Goal: Task Accomplishment & Management: Use online tool/utility

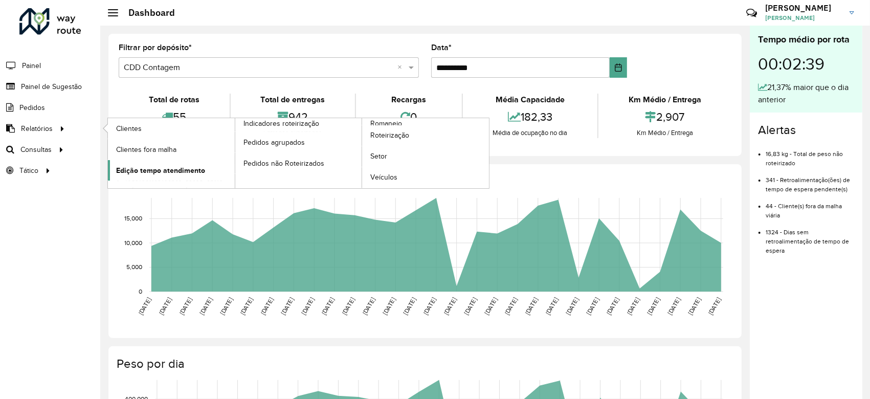
click at [202, 165] on span "Edição tempo atendimento" at bounding box center [160, 170] width 89 height 11
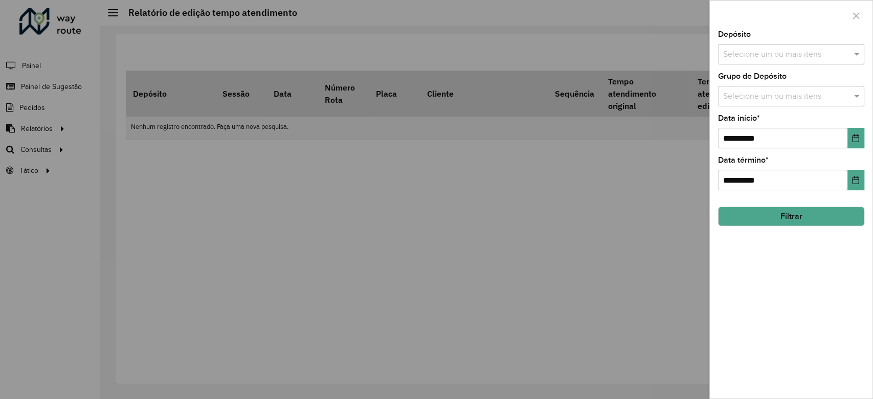
click at [780, 52] on input "text" at bounding box center [786, 55] width 131 height 12
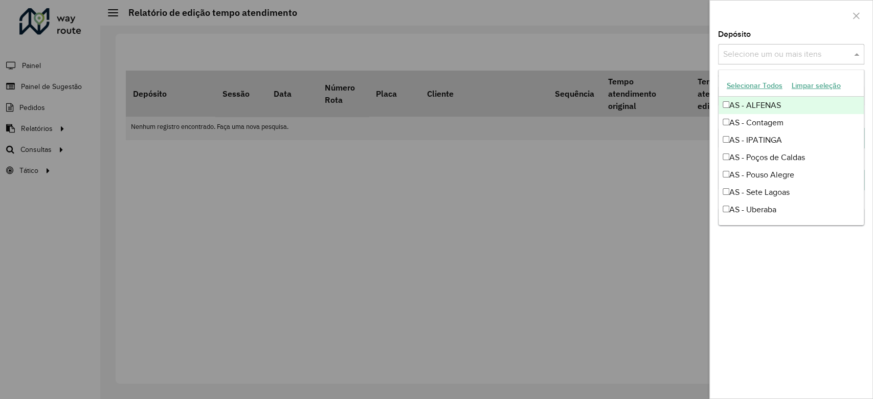
click at [817, 86] on button "Limpar seleção" at bounding box center [816, 86] width 58 height 16
click at [815, 82] on button "Limpar seleção" at bounding box center [816, 86] width 58 height 16
click at [757, 84] on button "Selecionar Todos" at bounding box center [754, 86] width 65 height 16
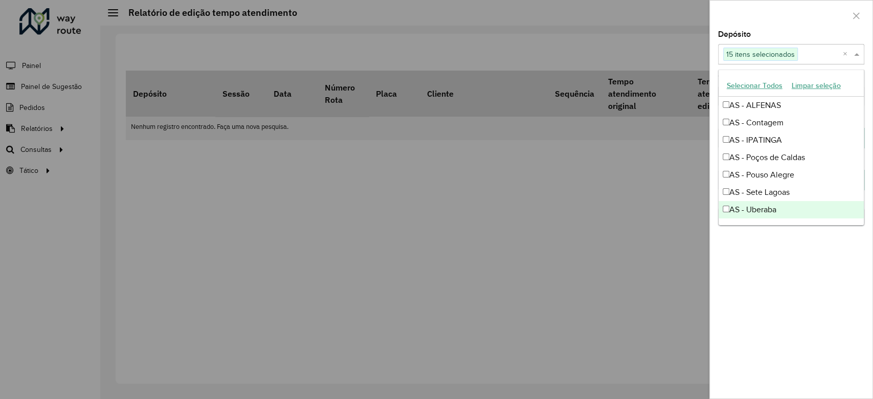
drag, startPoint x: 728, startPoint y: 204, endPoint x: 737, endPoint y: 190, distance: 16.2
click at [728, 205] on div "AS - Uberaba" at bounding box center [791, 209] width 145 height 17
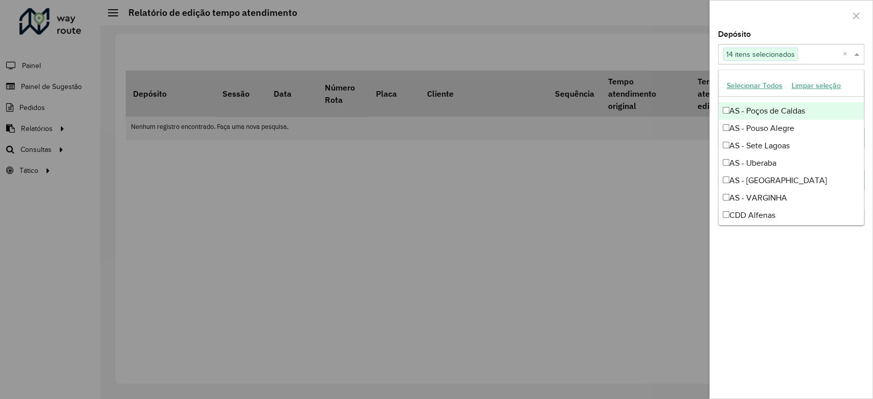
scroll to position [68, 0]
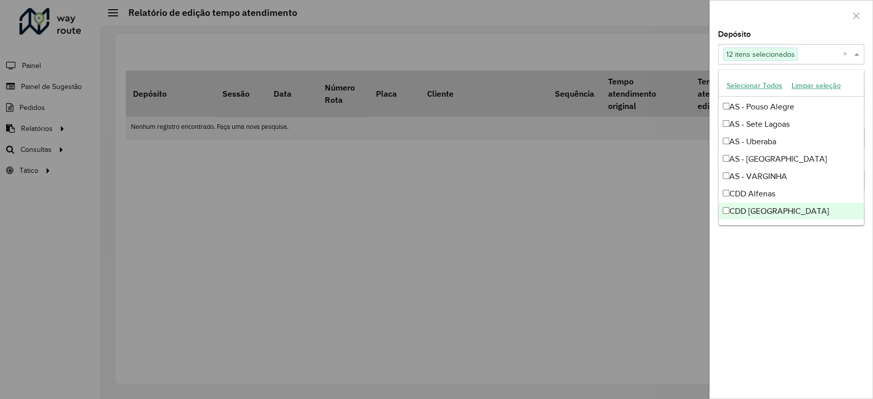
click at [749, 253] on div "**********" at bounding box center [791, 215] width 163 height 368
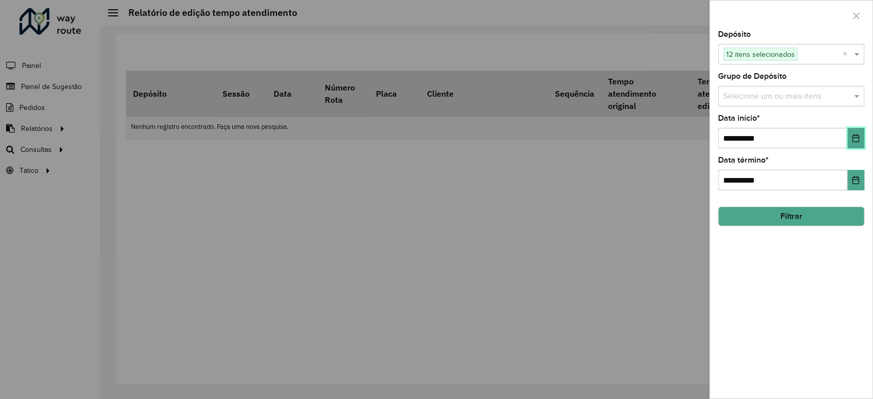
click at [855, 139] on icon "Choose Date" at bounding box center [856, 138] width 8 height 8
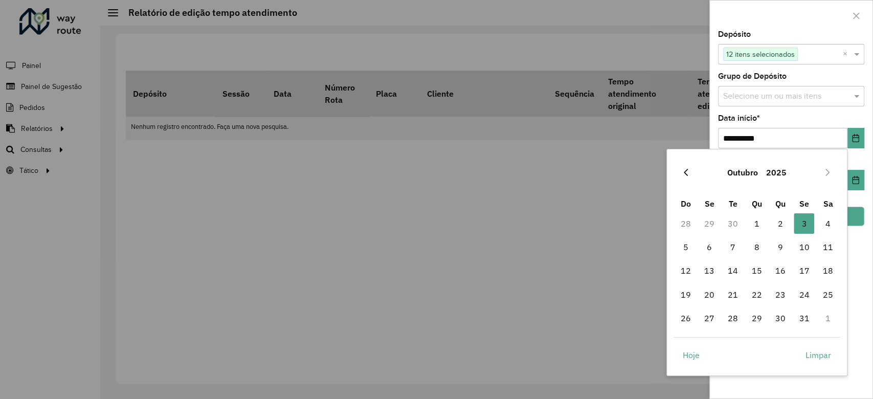
click at [684, 170] on icon "Previous Month" at bounding box center [686, 172] width 8 height 8
click at [712, 313] on span "29" at bounding box center [709, 318] width 20 height 20
type input "**********"
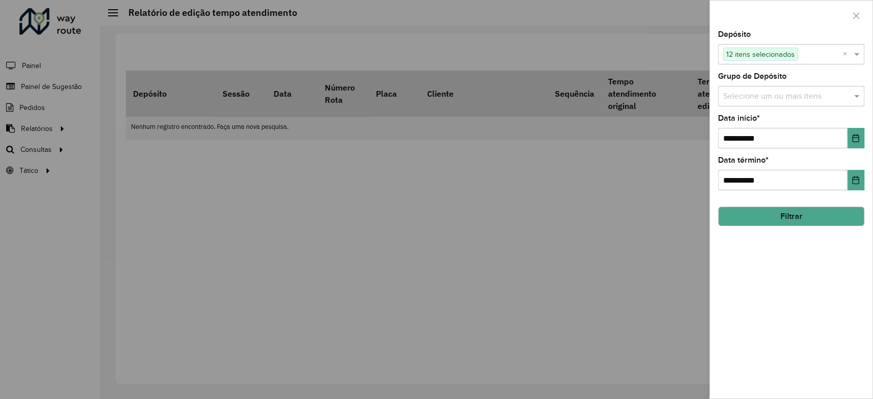
click at [820, 215] on button "Filtrar" at bounding box center [791, 216] width 146 height 19
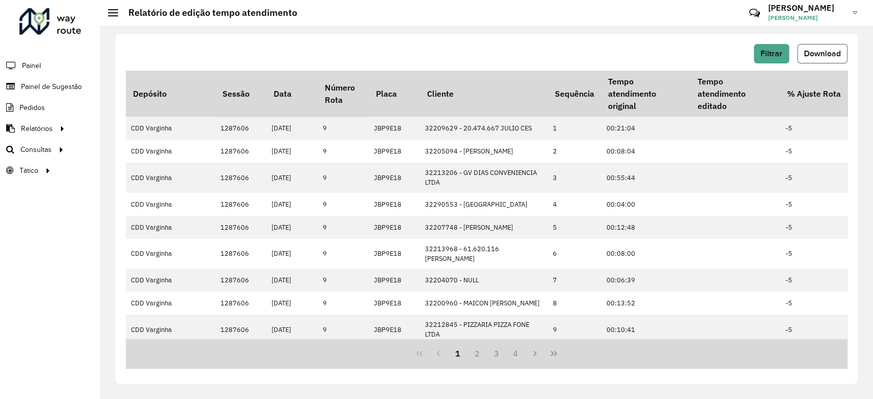
click at [822, 61] on button "Download" at bounding box center [822, 53] width 50 height 19
click at [870, 46] on div "Filtrar Download Depósito Sessão Data Número Rota Placa Cliente Sequência Tempo…" at bounding box center [486, 212] width 773 height 373
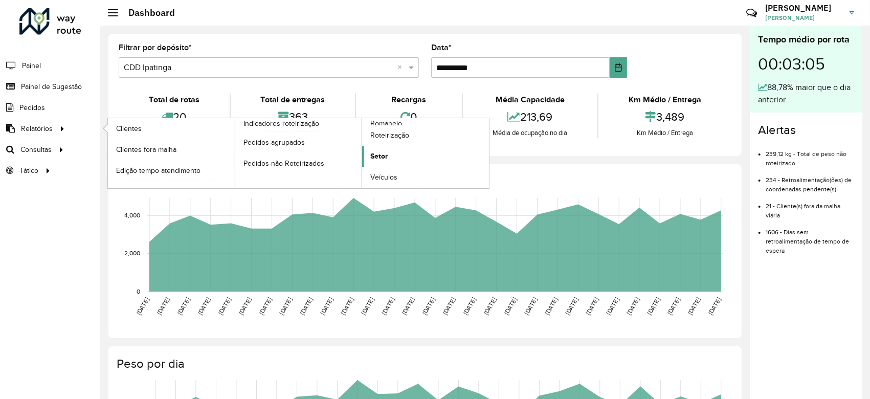
click at [410, 149] on link "Setor" at bounding box center [425, 156] width 127 height 20
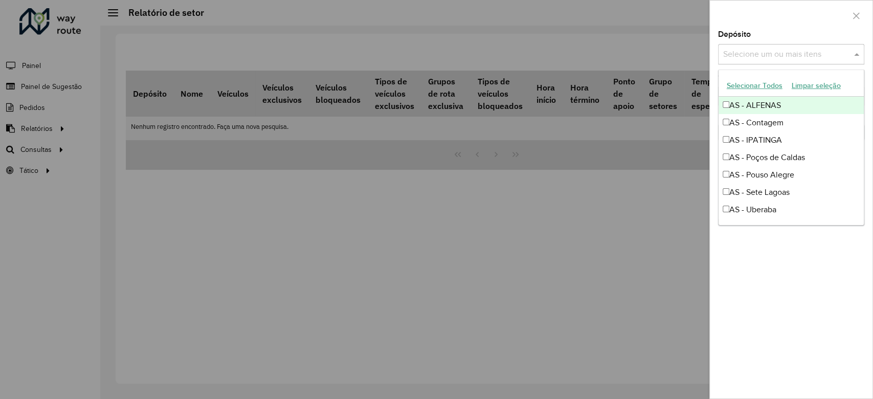
click at [765, 53] on input "text" at bounding box center [786, 55] width 131 height 12
click at [765, 86] on button "Selecionar Todos" at bounding box center [754, 86] width 65 height 16
click at [729, 101] on div "AS - ALFENAS" at bounding box center [791, 105] width 145 height 17
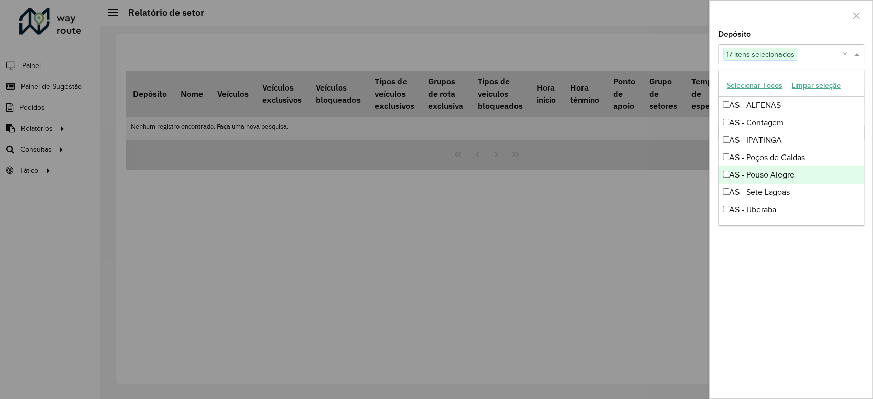
click at [726, 179] on div "AS - Pouso Alegre" at bounding box center [791, 174] width 145 height 17
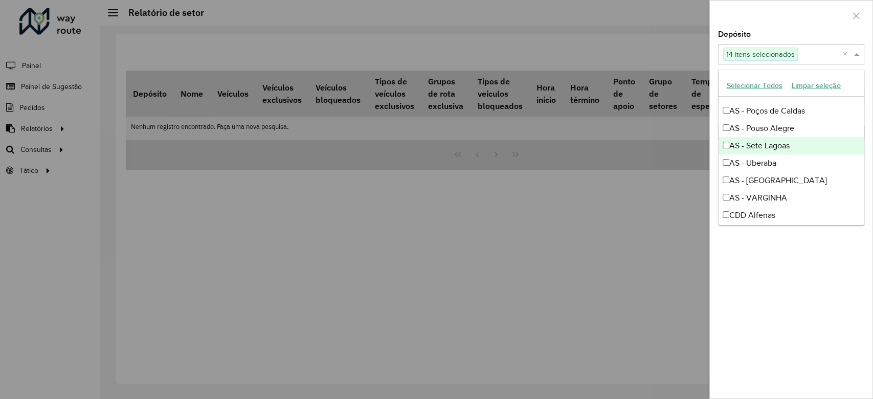
scroll to position [68, 0]
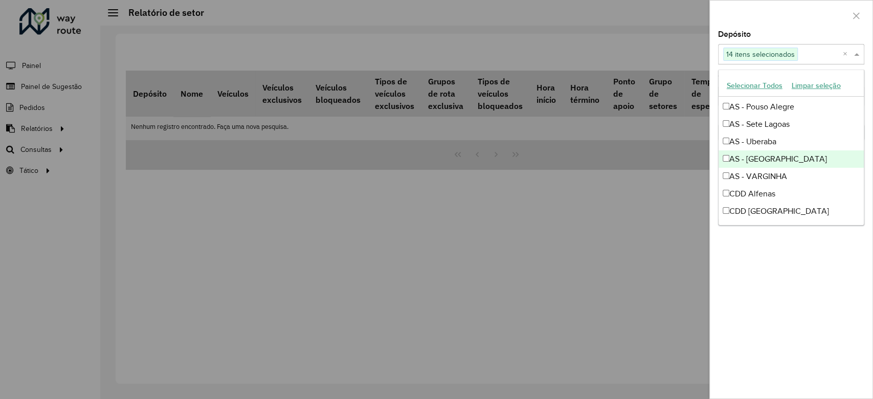
click at [726, 162] on div "AS - Uberlandia" at bounding box center [791, 158] width 145 height 17
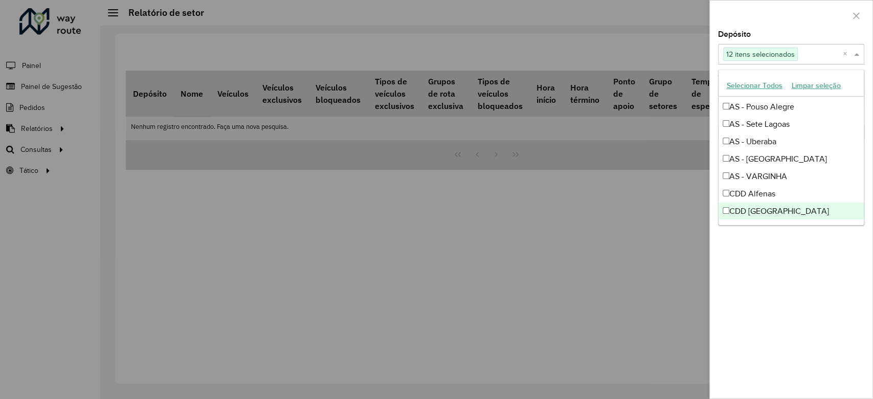
click at [767, 247] on div "Depósito Selecione um ou mais itens 12 itens selecionados × Grupo de Depósito S…" at bounding box center [791, 215] width 163 height 368
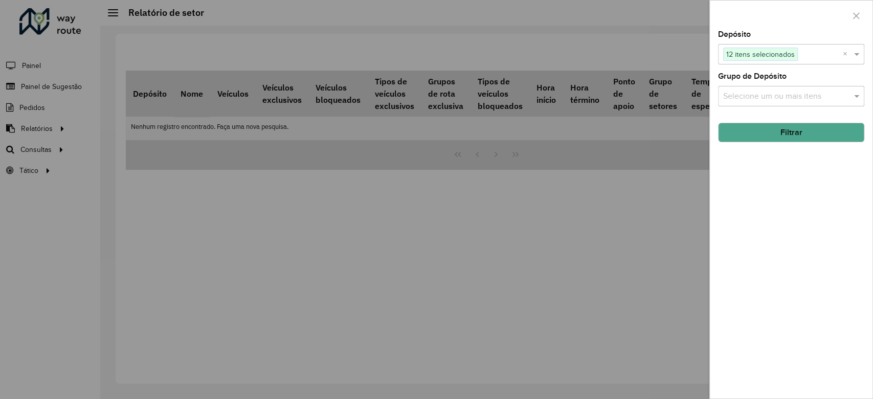
click at [803, 136] on button "Filtrar" at bounding box center [791, 132] width 146 height 19
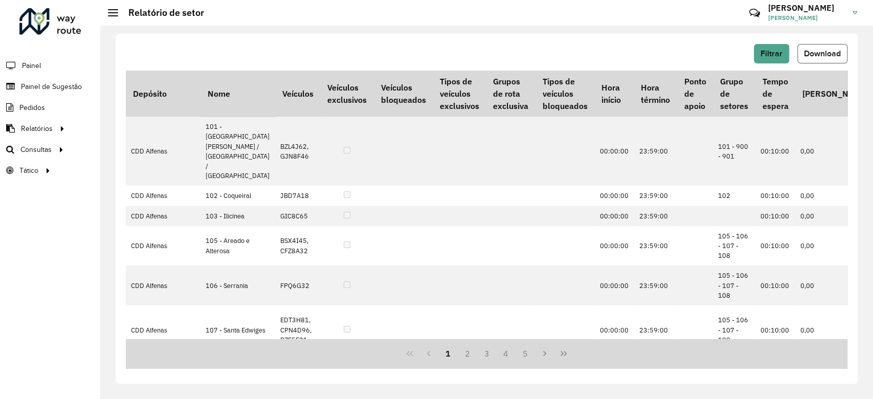
click at [820, 52] on span "Download" at bounding box center [822, 53] width 37 height 9
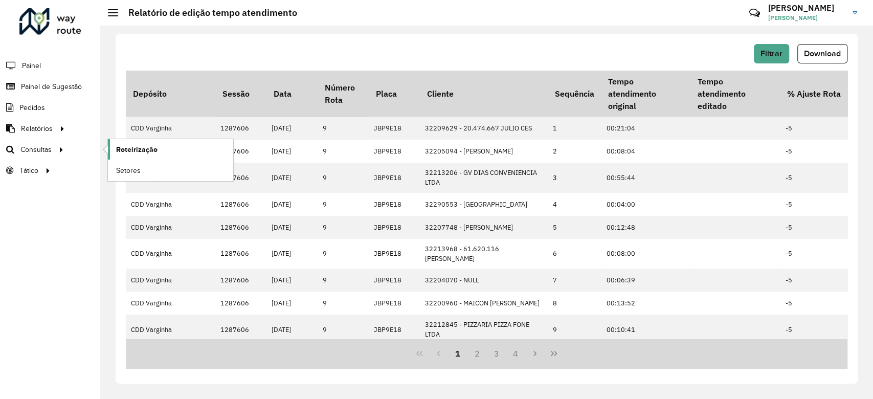
click at [138, 146] on span "Roteirização" at bounding box center [136, 149] width 41 height 11
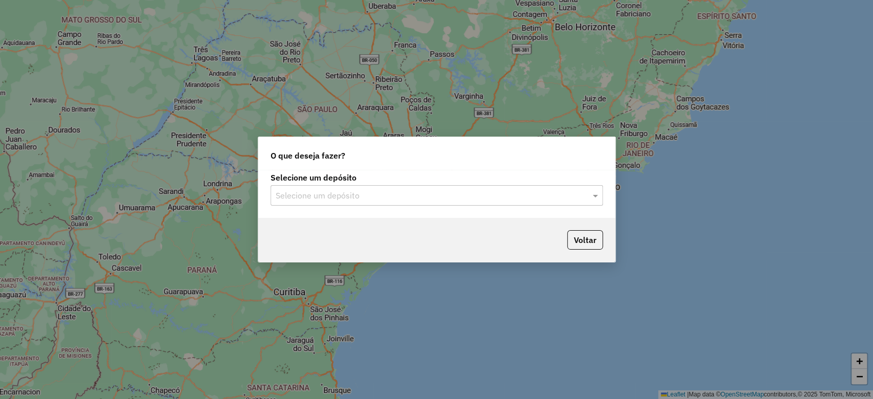
click at [368, 210] on div "Selecione um depósito Selecione um depósito" at bounding box center [436, 194] width 357 height 48
click at [389, 192] on input "text" at bounding box center [427, 196] width 302 height 12
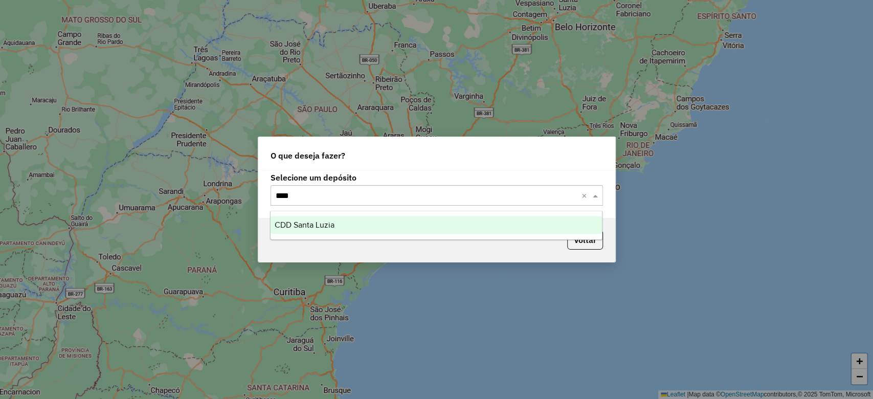
type input "*****"
click at [352, 223] on div "CDD Santa Luzia" at bounding box center [436, 224] width 331 height 17
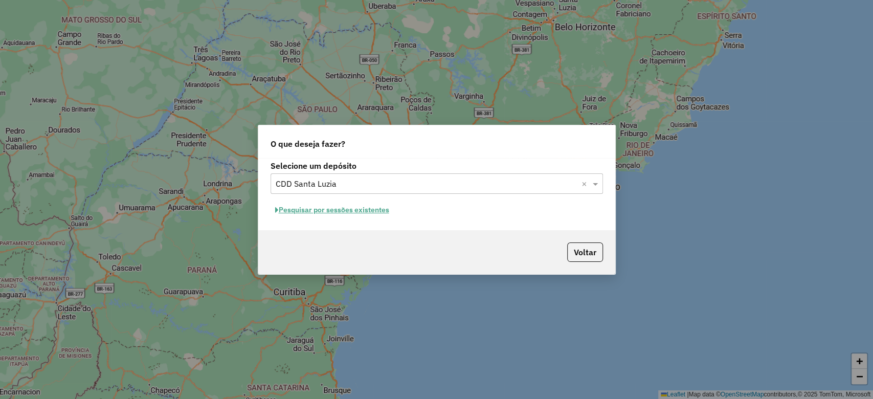
click at [376, 208] on button "Pesquisar por sessões existentes" at bounding box center [332, 210] width 123 height 16
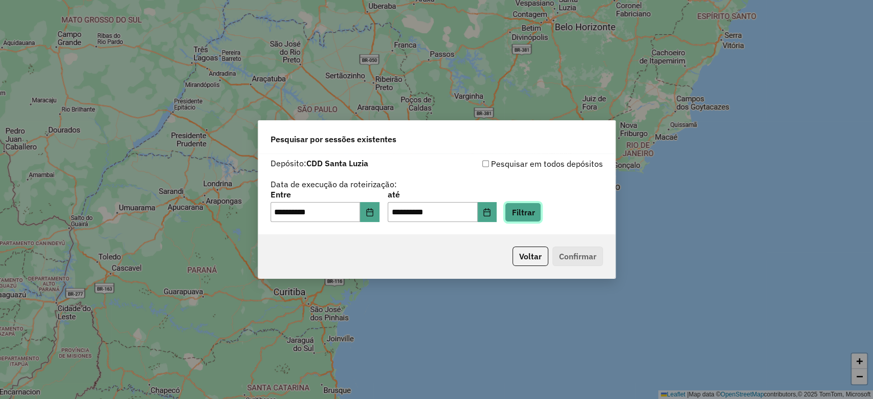
click at [539, 216] on button "Filtrar" at bounding box center [523, 212] width 36 height 19
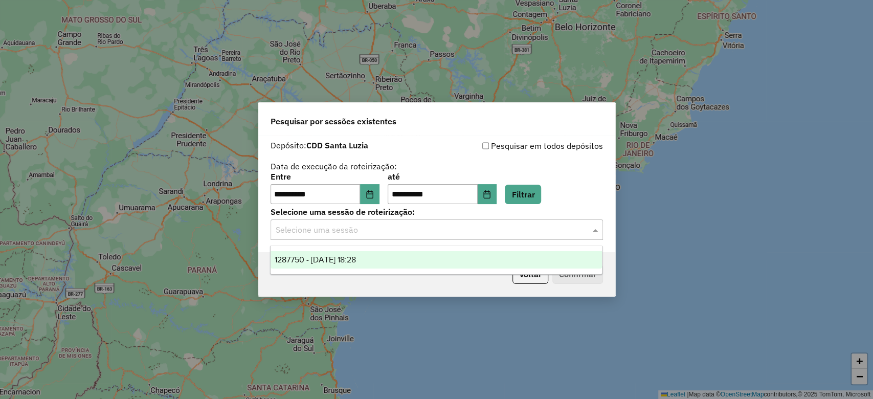
click at [478, 231] on input "text" at bounding box center [427, 230] width 302 height 12
click at [446, 257] on div "1287750 - 03/10/2025 18:28" at bounding box center [436, 259] width 331 height 17
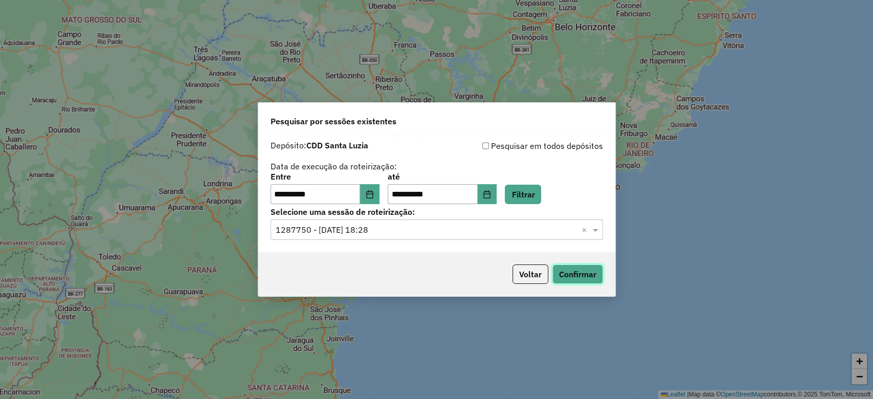
click at [567, 275] on button "Confirmar" at bounding box center [577, 273] width 51 height 19
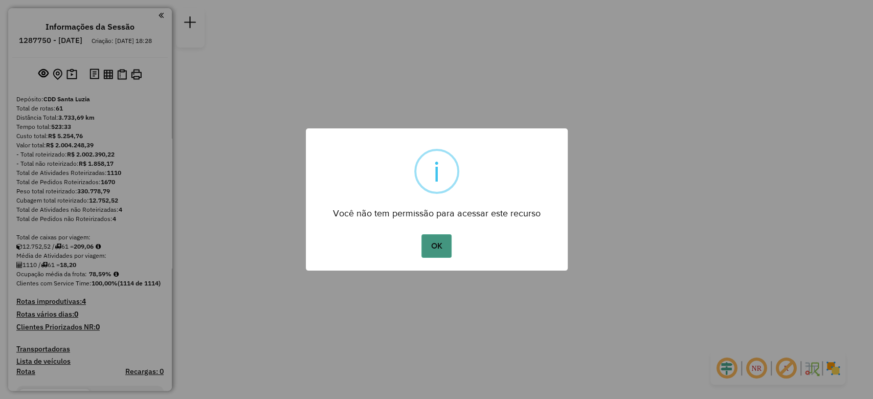
click at [442, 246] on button "OK" at bounding box center [436, 246] width 30 height 24
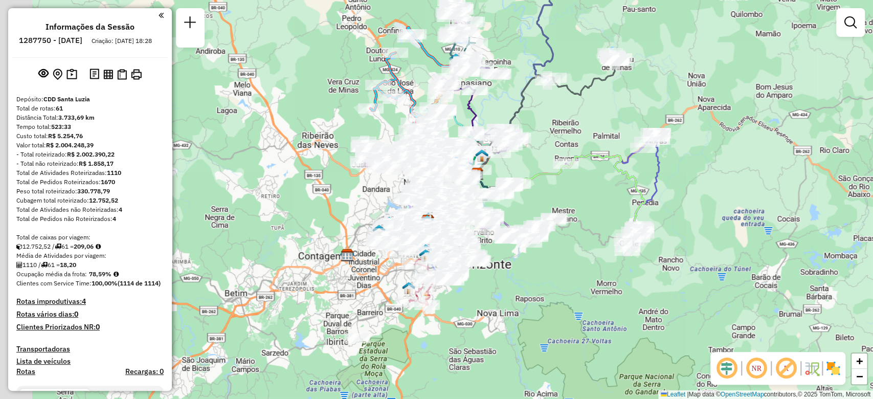
drag, startPoint x: 474, startPoint y: 165, endPoint x: 539, endPoint y: 166, distance: 64.5
click at [539, 166] on div "Janela de atendimento Grade de atendimento Capacidade Transportadoras Veículos …" at bounding box center [436, 199] width 873 height 399
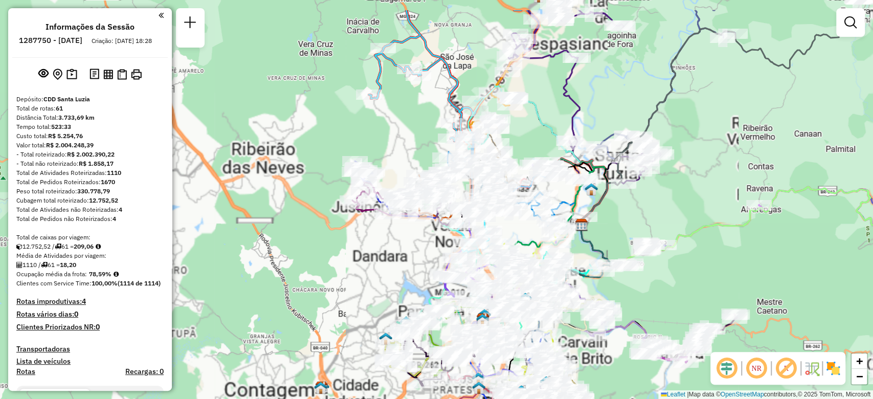
drag, startPoint x: 373, startPoint y: 247, endPoint x: 407, endPoint y: 242, distance: 33.6
click at [370, 259] on div "Janela de atendimento Grade de atendimento Capacidade Transportadoras Veículos …" at bounding box center [436, 199] width 873 height 399
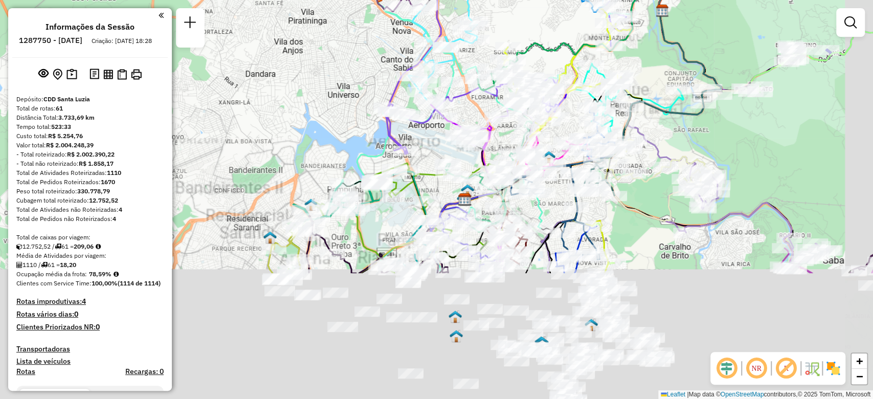
drag, startPoint x: 380, startPoint y: 256, endPoint x: 355, endPoint y: 106, distance: 151.8
click at [355, 106] on div "Janela de atendimento Grade de atendimento Capacidade Transportadoras Veículos …" at bounding box center [436, 199] width 873 height 399
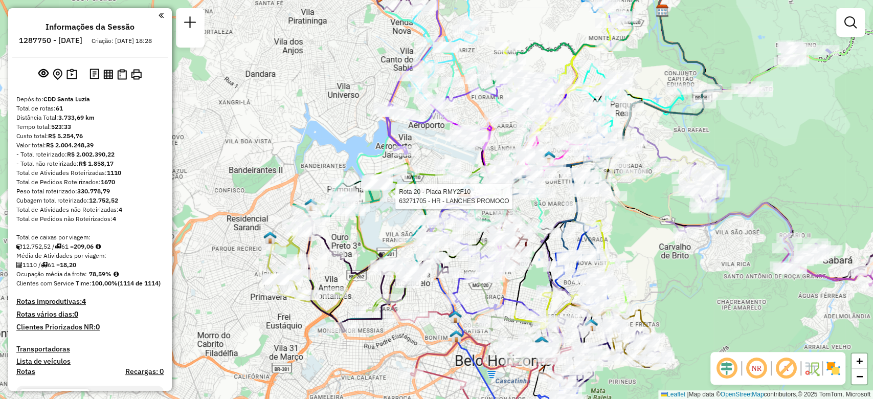
select select "**********"
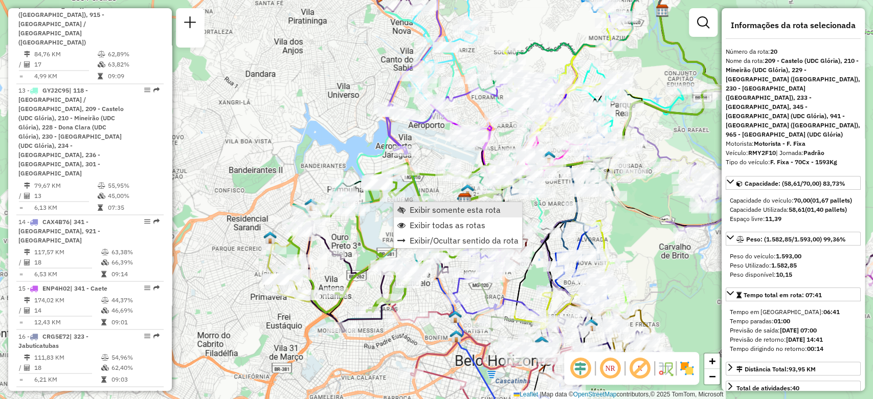
scroll to position [1616, 0]
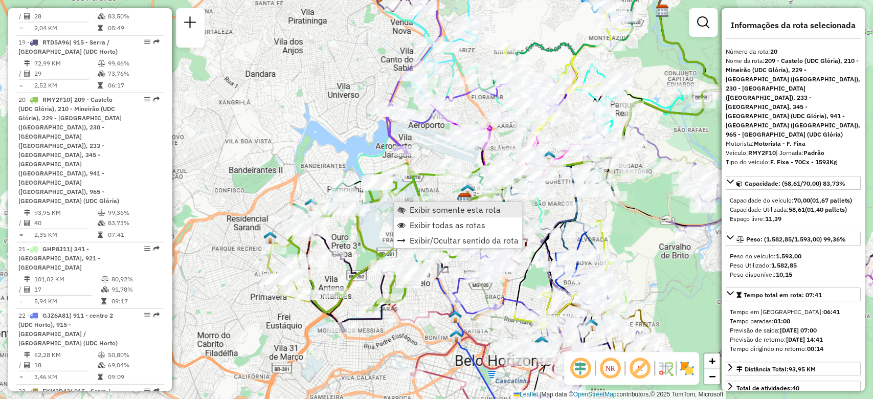
click at [417, 208] on span "Exibir somente esta rota" at bounding box center [455, 210] width 91 height 8
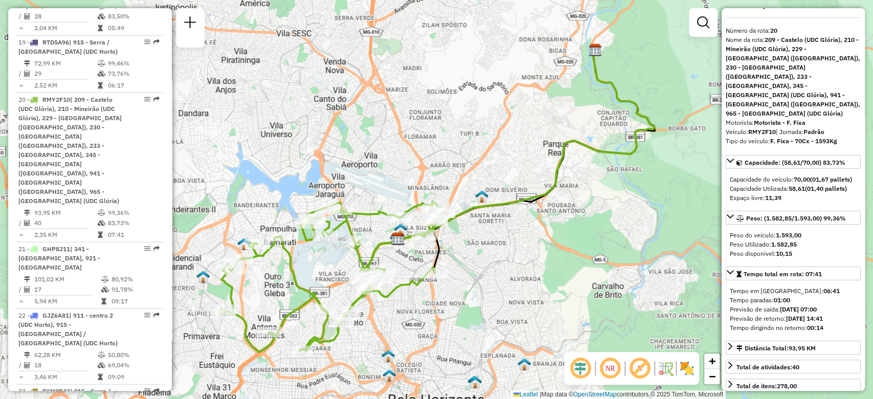
scroll to position [0, 0]
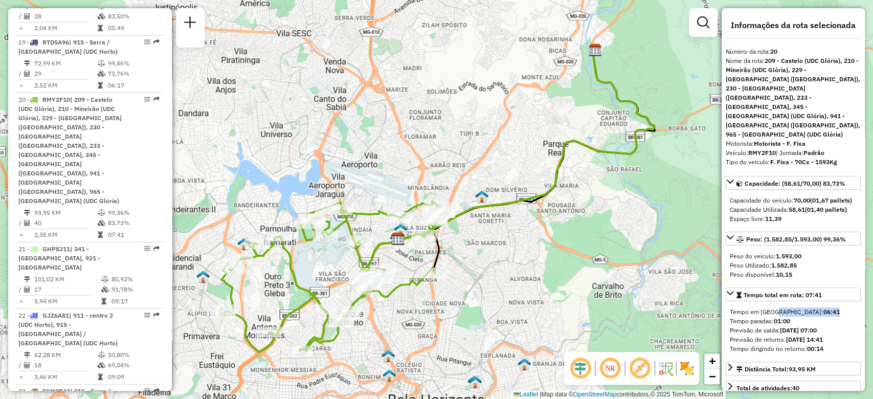
drag, startPoint x: 771, startPoint y: 288, endPoint x: 796, endPoint y: 295, distance: 25.9
click at [796, 307] on div "Tempo em rota: 06:41" at bounding box center [793, 311] width 127 height 9
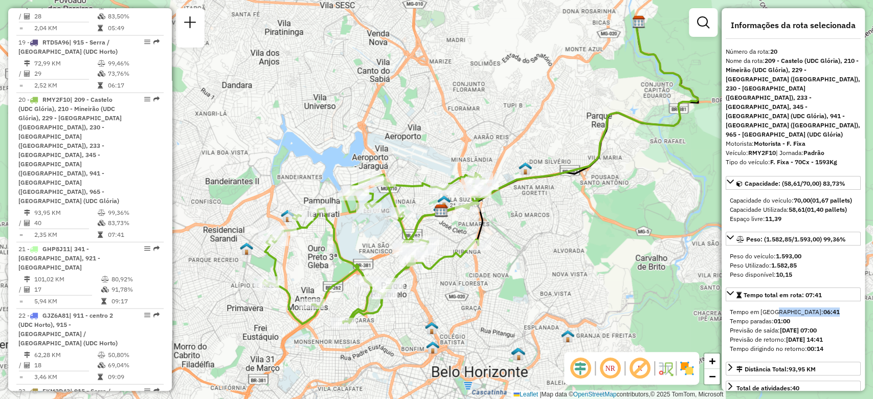
drag, startPoint x: 536, startPoint y: 260, endPoint x: 579, endPoint y: 232, distance: 51.8
click at [579, 232] on div "Janela de atendimento Grade de atendimento Capacidade Transportadoras Veículos …" at bounding box center [436, 199] width 873 height 399
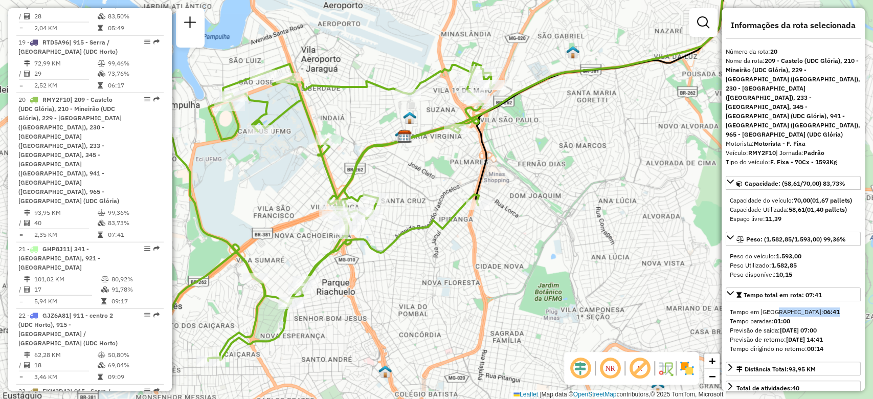
drag, startPoint x: 514, startPoint y: 240, endPoint x: 545, endPoint y: 231, distance: 33.0
click at [545, 231] on div "Janela de atendimento Grade de atendimento Capacidade Transportadoras Veículos …" at bounding box center [436, 199] width 873 height 399
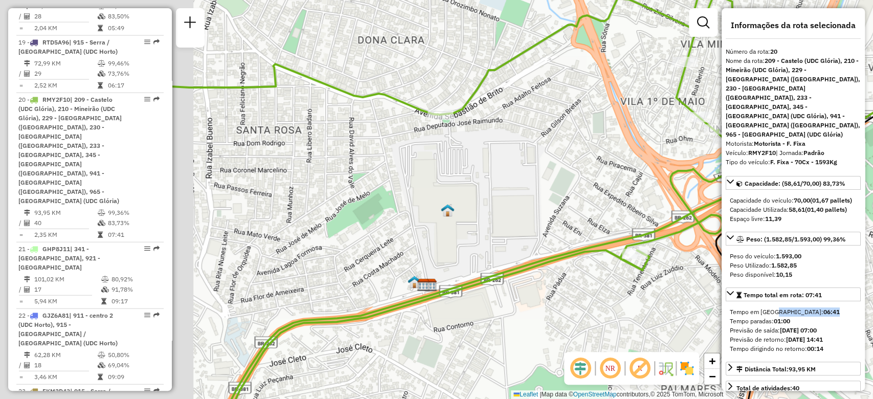
drag, startPoint x: 379, startPoint y: 179, endPoint x: 626, endPoint y: 146, distance: 249.1
click at [626, 146] on div "Janela de atendimento Grade de atendimento Capacidade Transportadoras Veículos …" at bounding box center [436, 199] width 873 height 399
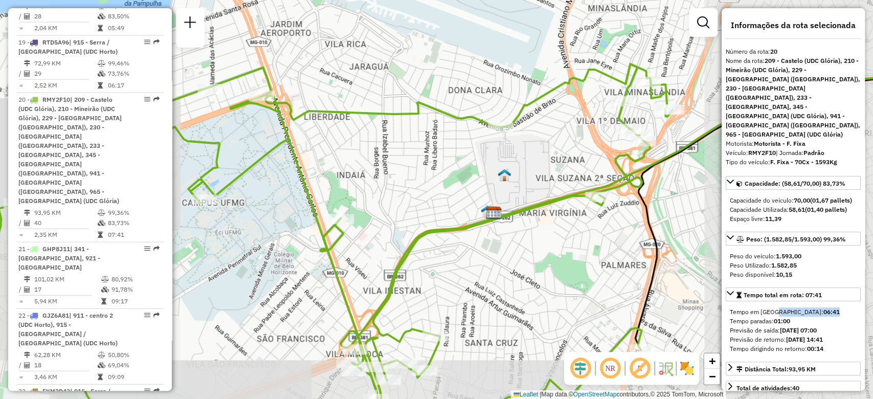
drag, startPoint x: 356, startPoint y: 178, endPoint x: 513, endPoint y: 164, distance: 157.7
click at [513, 164] on div "Janela de atendimento Grade de atendimento Capacidade Transportadoras Veículos …" at bounding box center [436, 199] width 873 height 399
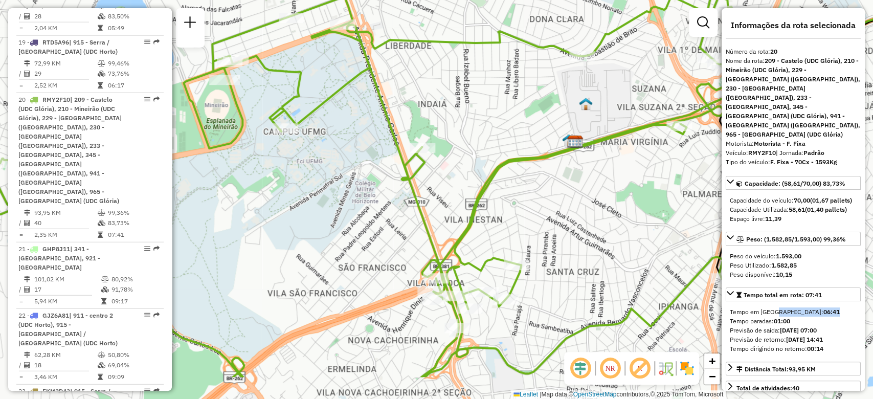
drag, startPoint x: 509, startPoint y: 169, endPoint x: 478, endPoint y: 100, distance: 75.5
click at [478, 100] on div "Janela de atendimento Grade de atendimento Capacidade Transportadoras Veículos …" at bounding box center [436, 199] width 873 height 399
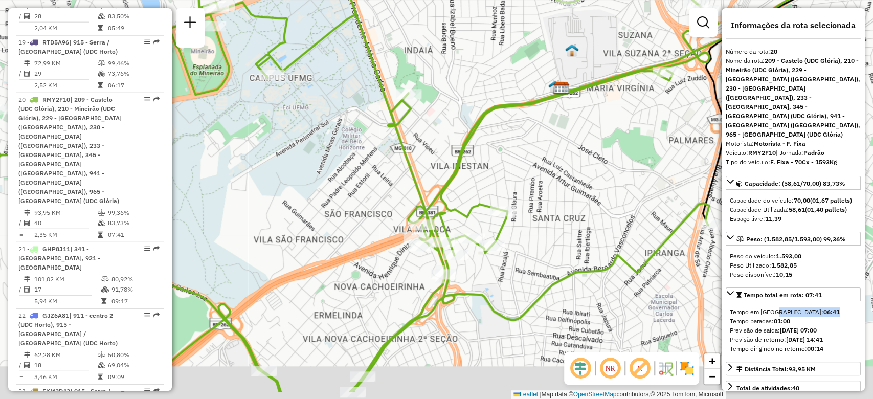
drag, startPoint x: 514, startPoint y: 237, endPoint x: 499, endPoint y: 188, distance: 51.3
click at [499, 188] on div "Janela de atendimento Grade de atendimento Capacidade Transportadoras Veículos …" at bounding box center [436, 199] width 873 height 399
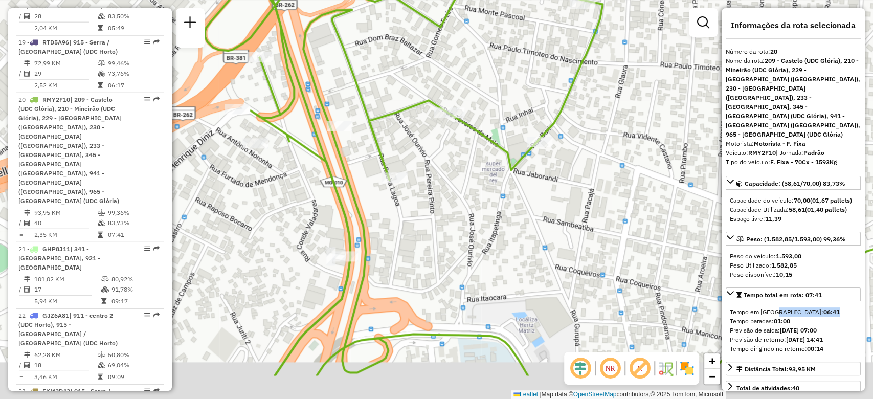
drag, startPoint x: 387, startPoint y: 287, endPoint x: 536, endPoint y: 220, distance: 162.6
click at [536, 221] on div "Janela de atendimento Grade de atendimento Capacidade Transportadoras Veículos …" at bounding box center [436, 199] width 873 height 399
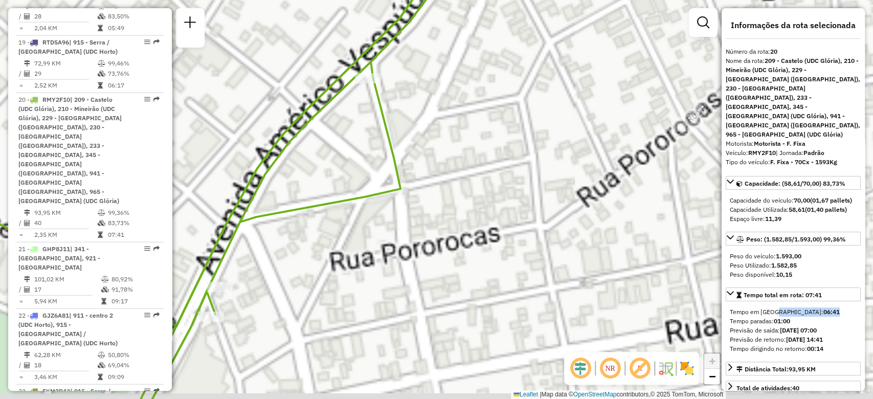
drag, startPoint x: 421, startPoint y: 314, endPoint x: 528, endPoint y: 280, distance: 112.1
click at [529, 280] on div "Janela de atendimento Grade de atendimento Capacidade Transportadoras Veículos …" at bounding box center [436, 199] width 873 height 399
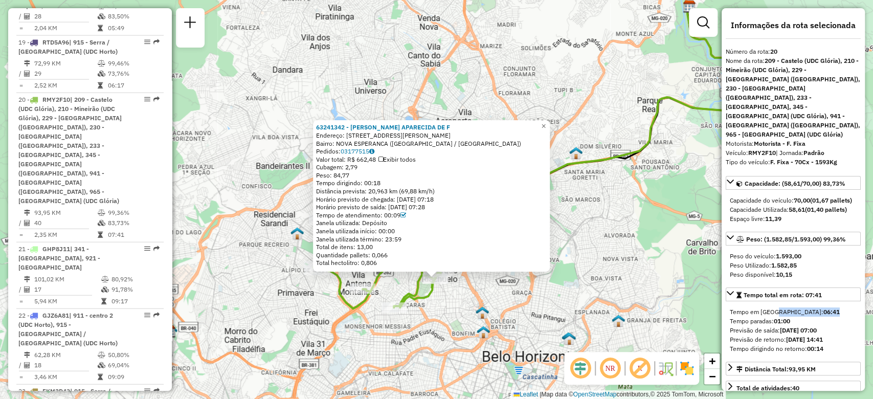
drag, startPoint x: 446, startPoint y: 138, endPoint x: 354, endPoint y: 134, distance: 92.1
click at [354, 134] on div "Endereço: R SOLDADO JOAO DOS REIS 1290" at bounding box center [431, 135] width 231 height 8
copy div "SOLDADO JOAO DOS REIS 1290"
click at [416, 145] on div "Bairro: NOVA ESPERANCA (BELO HORIZONTE / MG)" at bounding box center [431, 144] width 231 height 8
click at [500, 314] on div "63241342 - MAGDA APARECIDA DE F Endereço: R SOLDADO JOAO DOS REIS 1290 Bairro: …" at bounding box center [436, 199] width 873 height 399
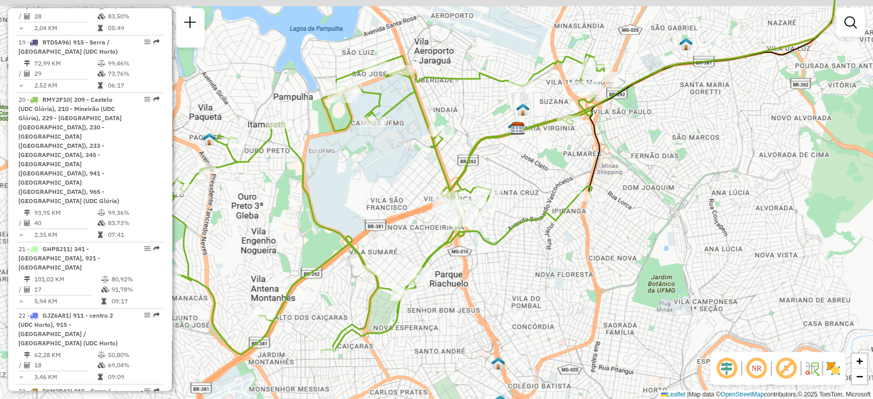
drag, startPoint x: 479, startPoint y: 300, endPoint x: 463, endPoint y: 321, distance: 26.7
click at [463, 321] on div "Janela de atendimento Grade de atendimento Capacidade Transportadoras Veículos …" at bounding box center [436, 199] width 873 height 399
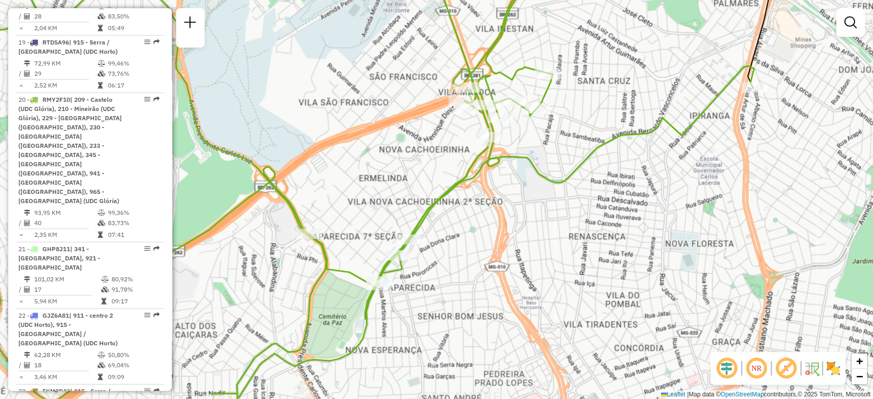
drag, startPoint x: 424, startPoint y: 303, endPoint x: 445, endPoint y: 302, distance: 21.0
click at [445, 302] on div "Janela de atendimento Grade de atendimento Capacidade Transportadoras Veículos …" at bounding box center [436, 199] width 873 height 399
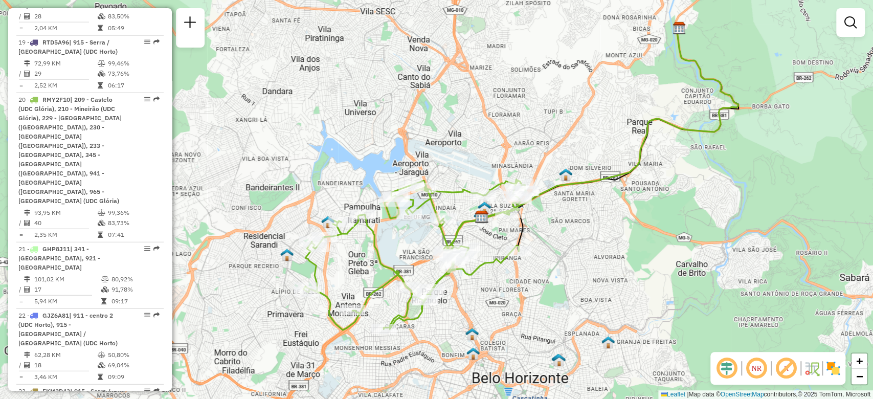
click at [442, 319] on div "Janela de atendimento Grade de atendimento Capacidade Transportadoras Veículos …" at bounding box center [436, 199] width 873 height 399
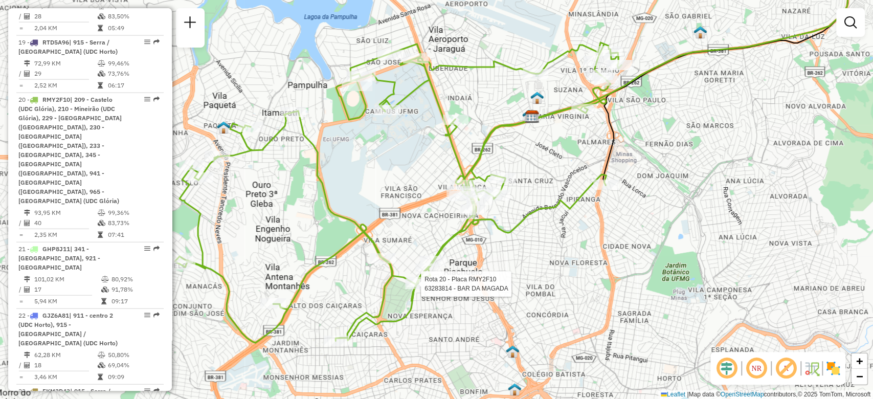
select select "**********"
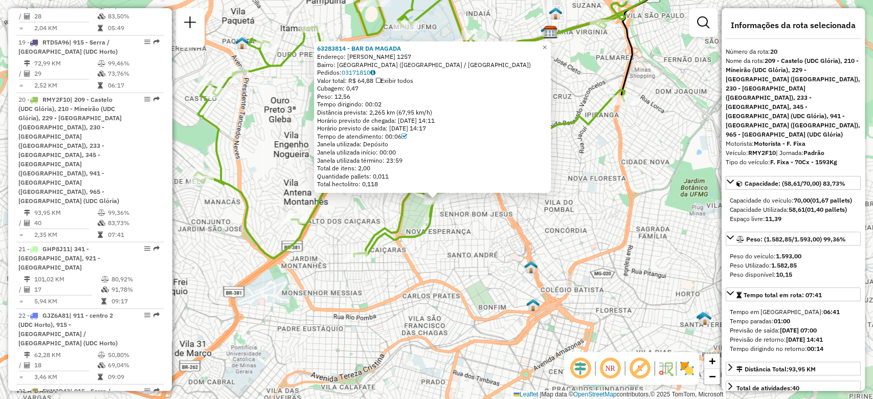
click at [442, 326] on div "63283814 - BAR DA MAGADA Endereço: AMERICO VESPUCIO 1257 Bairro: PARQUE RIACHUE…" at bounding box center [436, 199] width 873 height 399
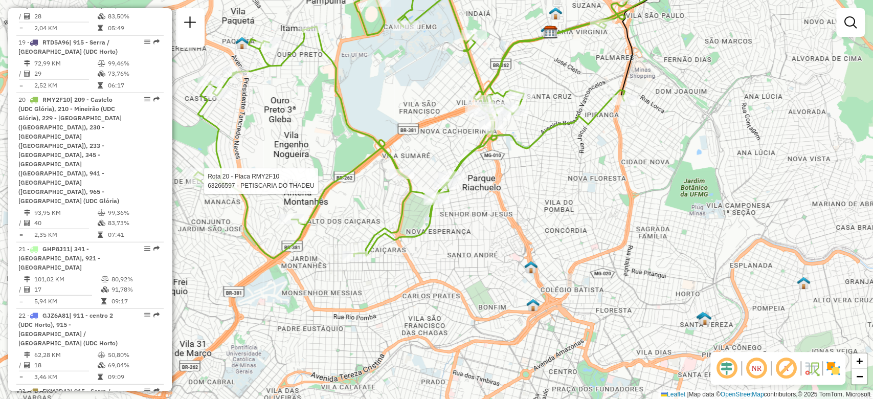
select select "**********"
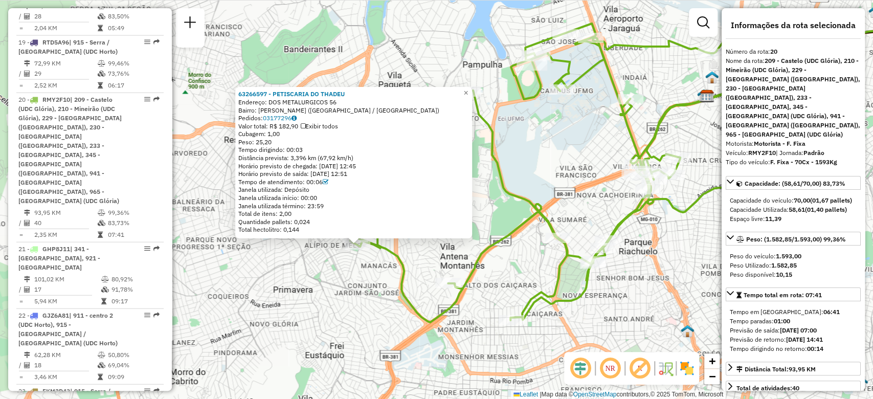
drag, startPoint x: 377, startPoint y: 248, endPoint x: 298, endPoint y: 295, distance: 91.9
click at [298, 294] on div "63266597 - PETISCARIA DO THADEU Endereço: DOS METALURGICOS 56 Bairro: ALIPIO DE…" at bounding box center [436, 199] width 873 height 399
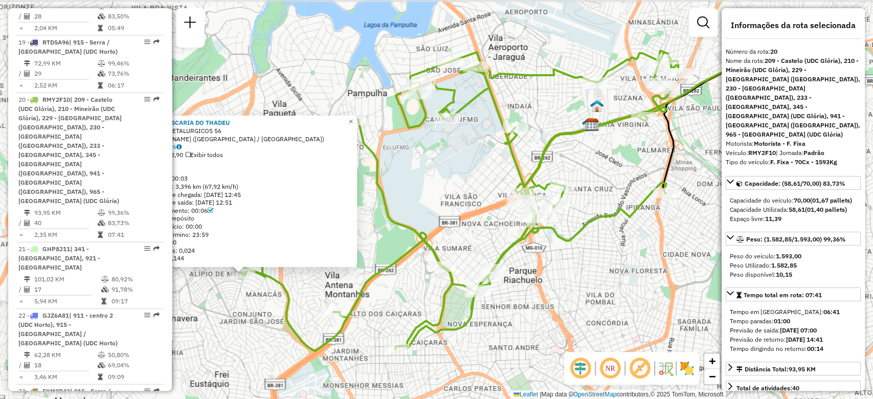
drag, startPoint x: 616, startPoint y: 294, endPoint x: 507, endPoint y: 322, distance: 112.5
click at [507, 322] on div "63266597 - PETISCARIA DO THADEU Endereço: DOS METALURGICOS 56 Bairro: ALIPIO DE…" at bounding box center [436, 199] width 873 height 399
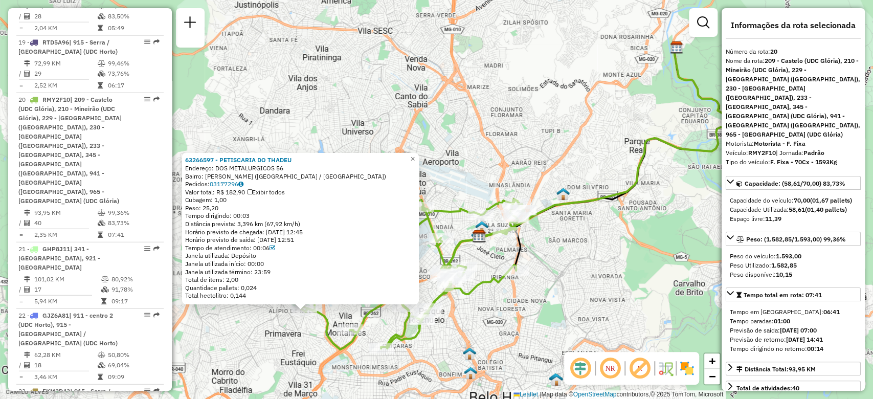
drag, startPoint x: 544, startPoint y: 318, endPoint x: 490, endPoint y: 330, distance: 56.0
click at [490, 330] on div "63266597 - PETISCARIA DO THADEU Endereço: DOS METALURGICOS 56 Bairro: ALIPIO DE…" at bounding box center [436, 199] width 873 height 399
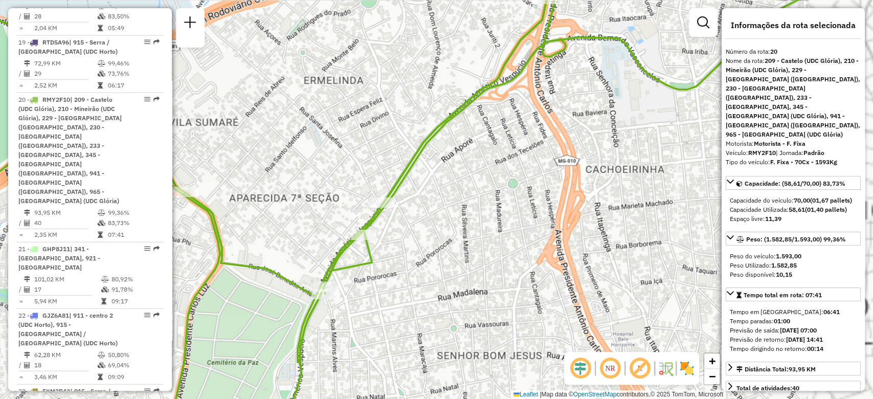
drag, startPoint x: 400, startPoint y: 315, endPoint x: 418, endPoint y: 315, distance: 18.4
click at [418, 315] on div "63266597 - PETISCARIA DO THADEU Endereço: DOS METALURGICOS 56 Bairro: ALIPIO DE…" at bounding box center [436, 199] width 873 height 399
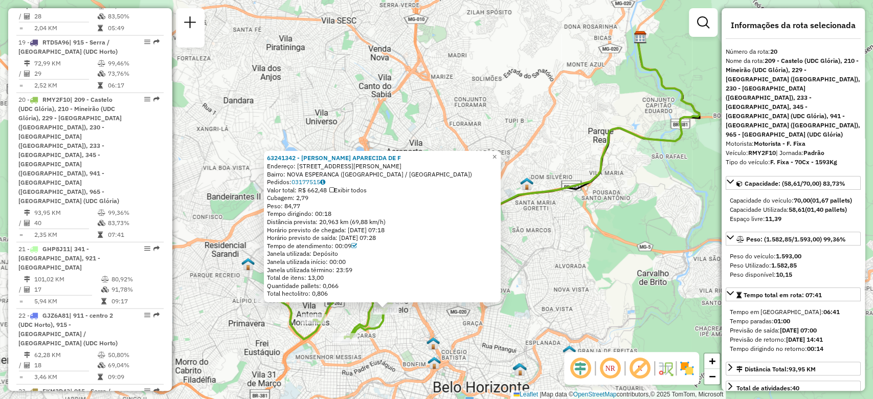
scroll to position [1831, 0]
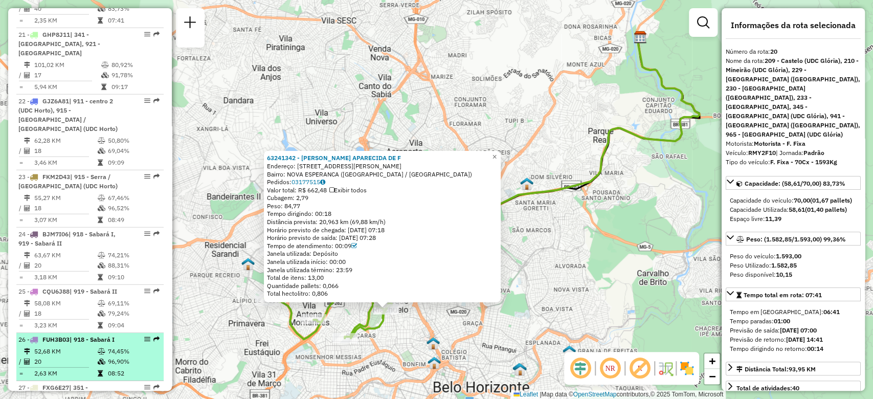
click at [146, 336] on em at bounding box center [147, 339] width 6 height 6
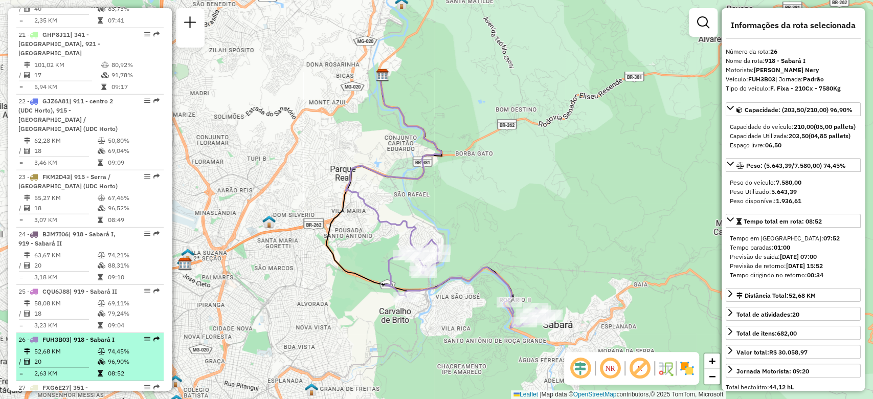
click at [144, 336] on em at bounding box center [147, 339] width 6 height 6
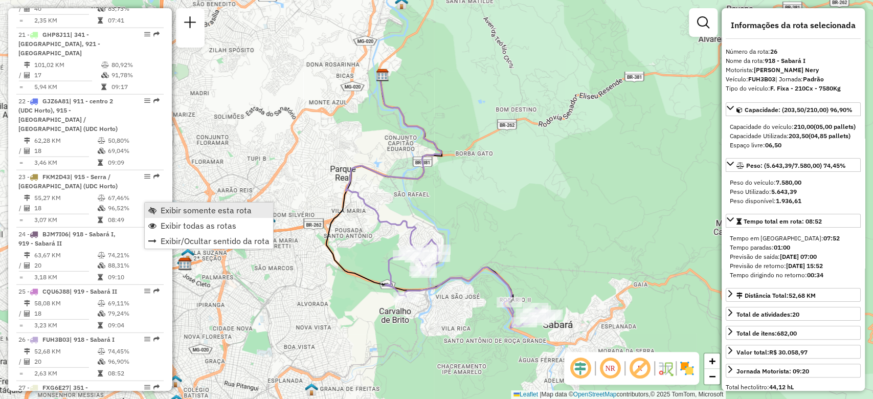
click at [170, 211] on span "Exibir somente esta rota" at bounding box center [206, 210] width 91 height 8
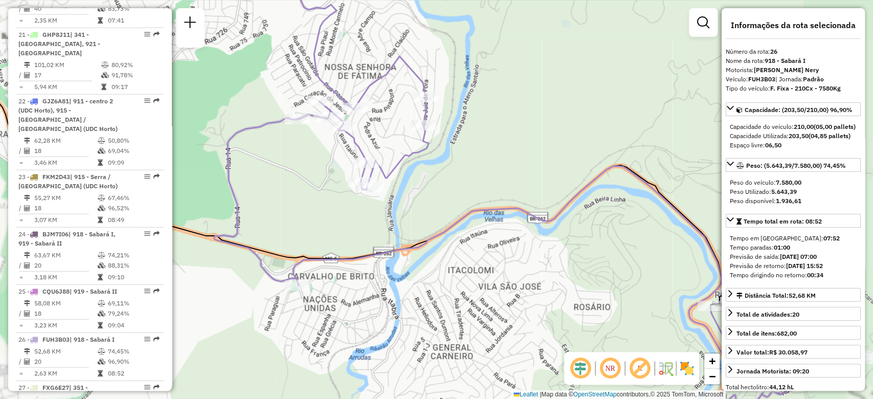
click at [427, 215] on div "Janela de atendimento Grade de atendimento Capacidade Transportadoras Veículos …" at bounding box center [436, 199] width 873 height 399
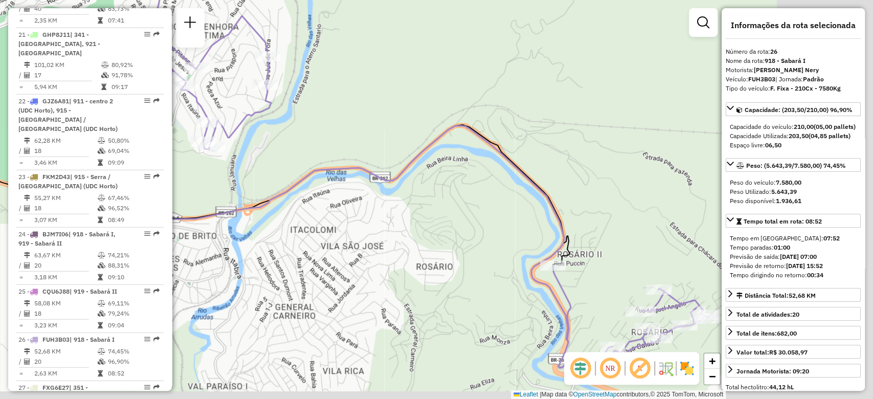
drag, startPoint x: 599, startPoint y: 313, endPoint x: 377, endPoint y: 248, distance: 231.3
click at [386, 253] on div "Janela de atendimento Grade de atendimento Capacidade Transportadoras Veículos …" at bounding box center [436, 199] width 873 height 399
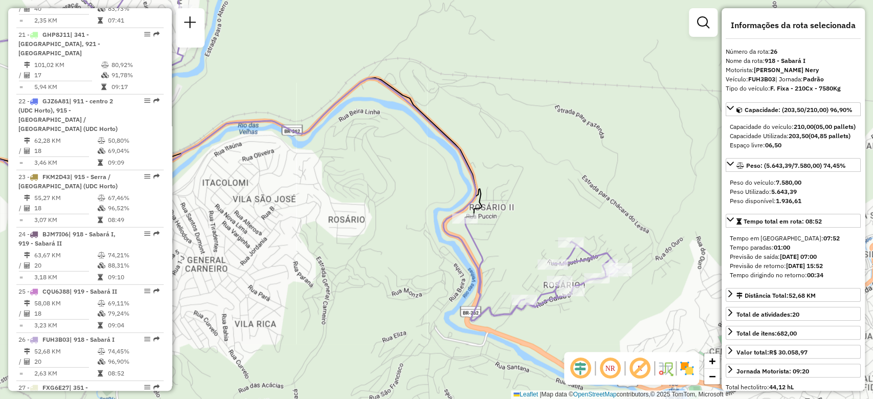
drag, startPoint x: 625, startPoint y: 246, endPoint x: 593, endPoint y: 218, distance: 42.1
click at [593, 218] on div "Janela de atendimento Grade de atendimento Capacidade Transportadoras Veículos …" at bounding box center [436, 199] width 873 height 399
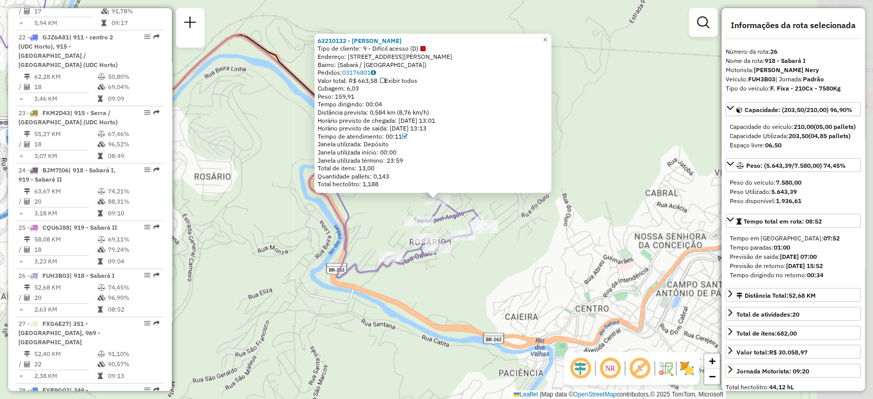
scroll to position [2016, 0]
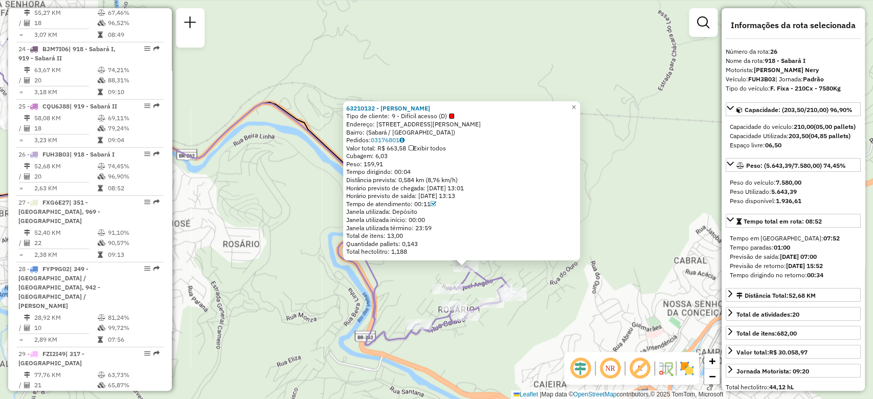
drag, startPoint x: 607, startPoint y: 220, endPoint x: 633, endPoint y: 280, distance: 65.5
click at [633, 280] on div "63210132 - ELIAS ISAIAS DOS SANTOS SOARES Tipo de cliente: 9 - Difícil acesso (…" at bounding box center [436, 199] width 873 height 399
